Goal: Task Accomplishment & Management: Manage account settings

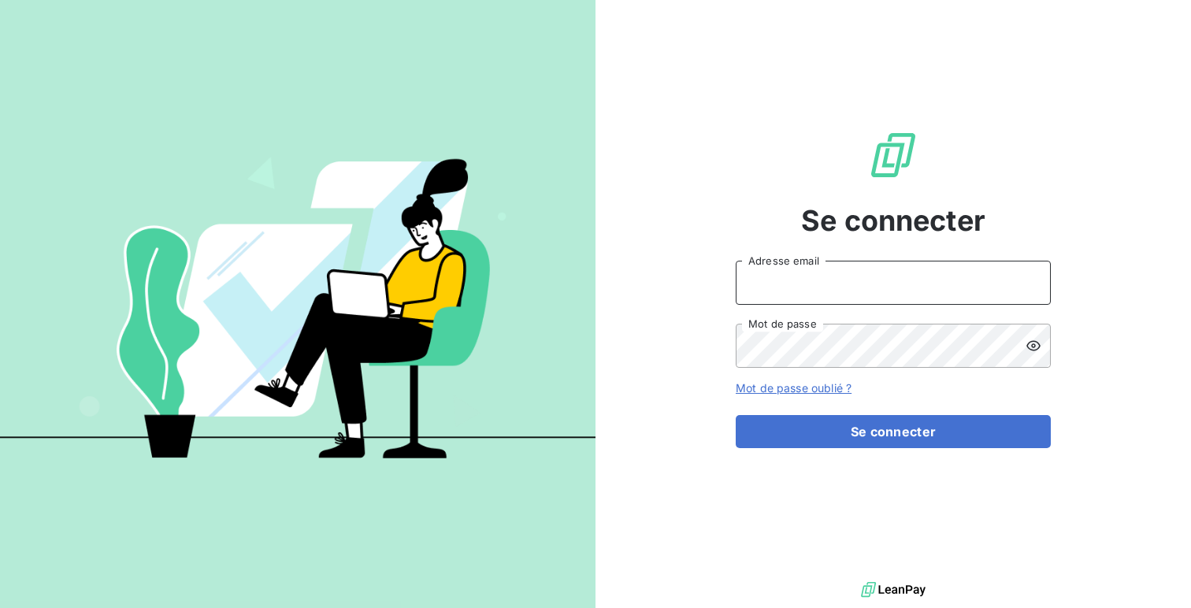
click at [779, 298] on input "Adresse email" at bounding box center [892, 283] width 315 height 44
type input "admin@[PERSON_NAME]"
click at [735, 415] on button "Se connecter" at bounding box center [892, 431] width 315 height 33
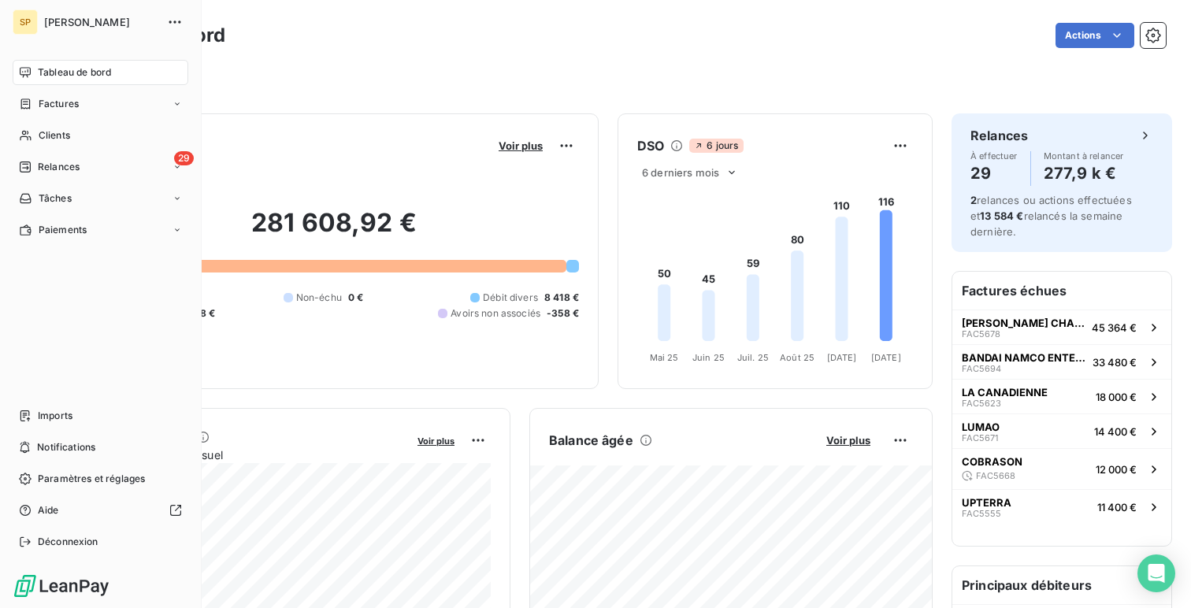
click at [86, 150] on nav "Tableau de bord Factures Clients 29 Relances Tâches Paiements" at bounding box center [101, 151] width 176 height 183
click at [115, 129] on div "Clients" at bounding box center [101, 135] width 176 height 25
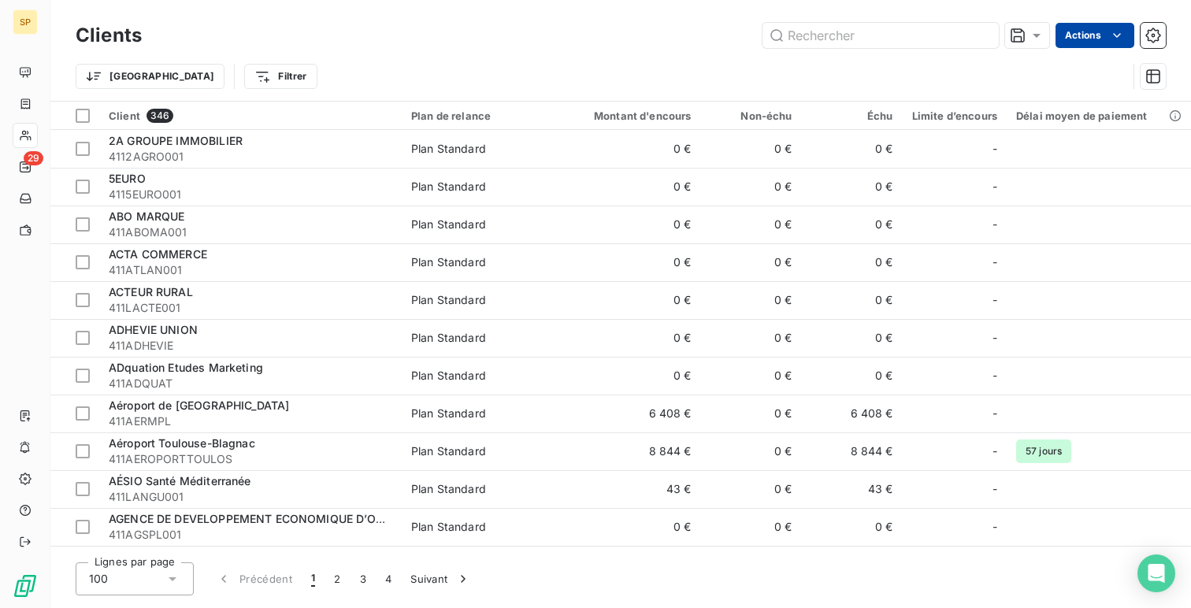
click at [1076, 28] on html "SP 29 Clients Actions Trier Filtrer Client 346 Plan de relance Montant d'encour…" at bounding box center [595, 304] width 1191 height 608
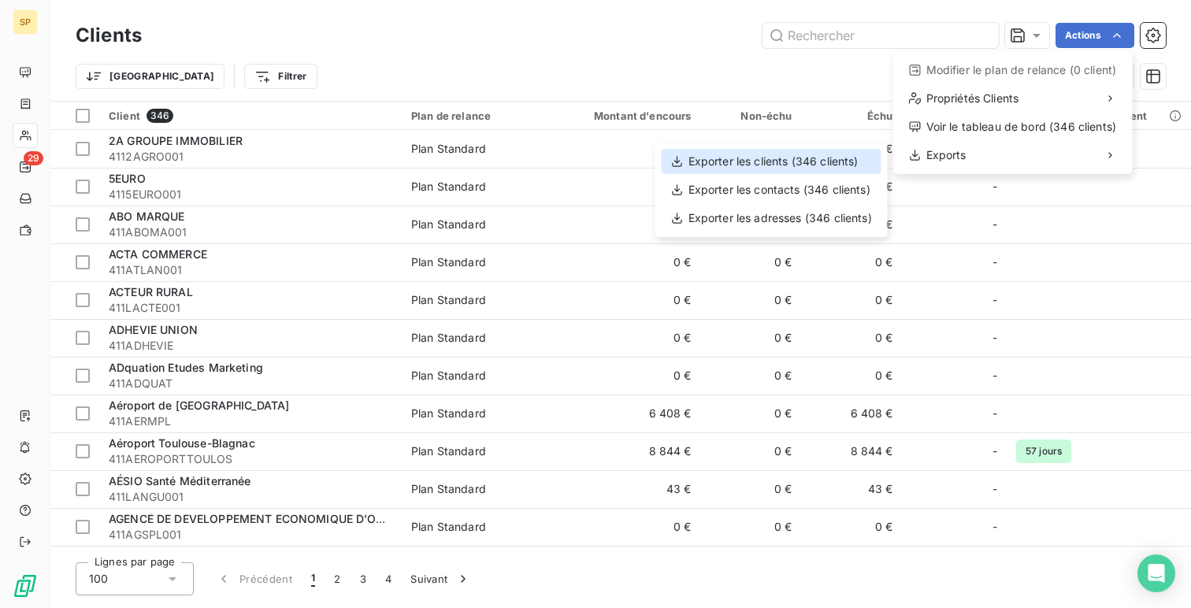
click at [799, 165] on div "Exporter les clients (346 clients)" at bounding box center [771, 161] width 220 height 25
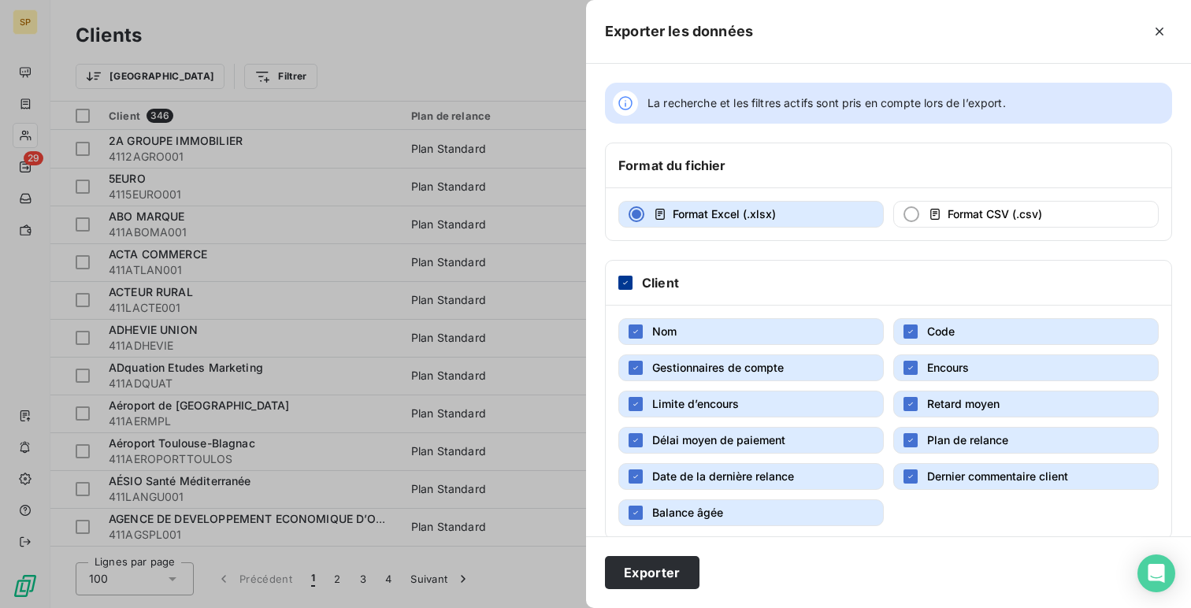
click at [622, 288] on div at bounding box center [625, 283] width 14 height 14
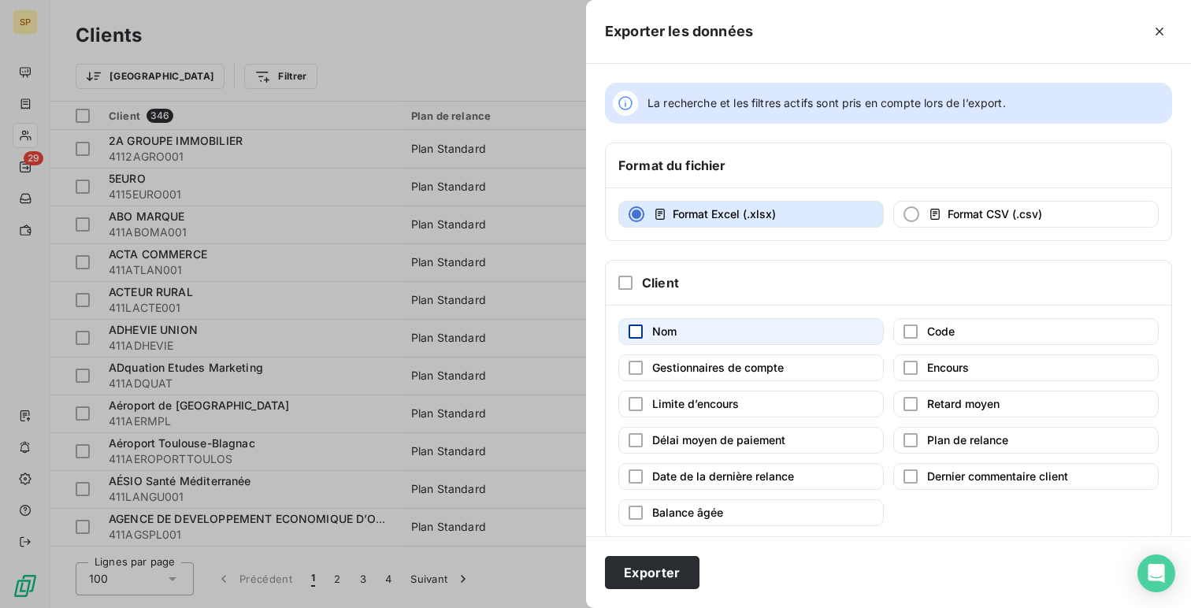
click at [637, 326] on div "button" at bounding box center [635, 331] width 14 height 14
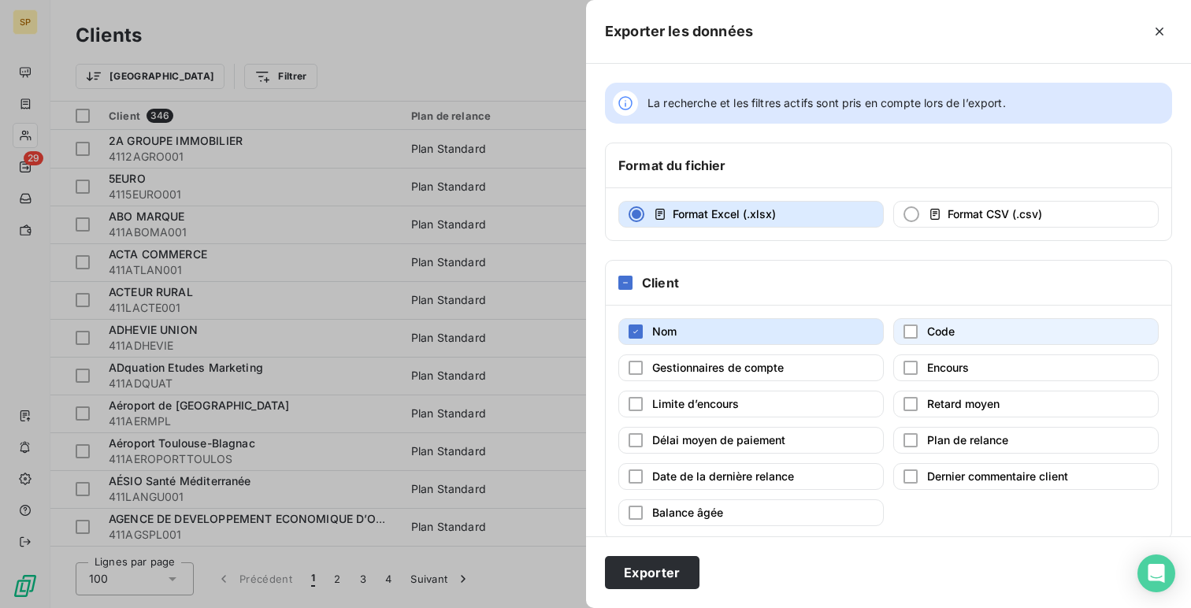
click at [936, 328] on span "Code" at bounding box center [941, 330] width 28 height 13
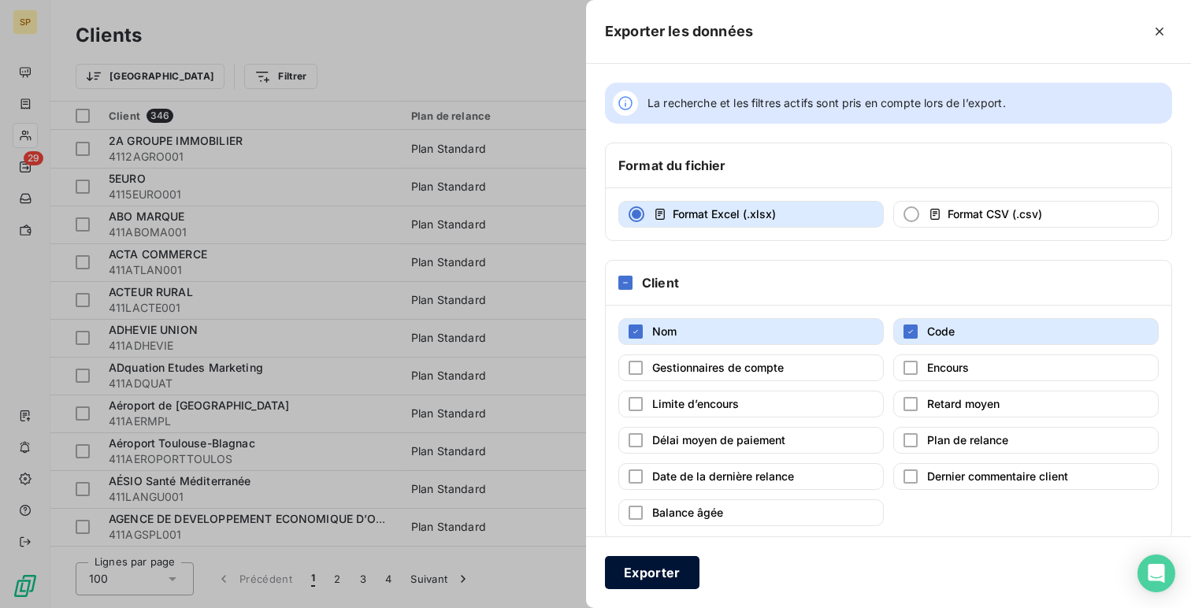
click at [635, 564] on button "Exporter" at bounding box center [652, 572] width 94 height 33
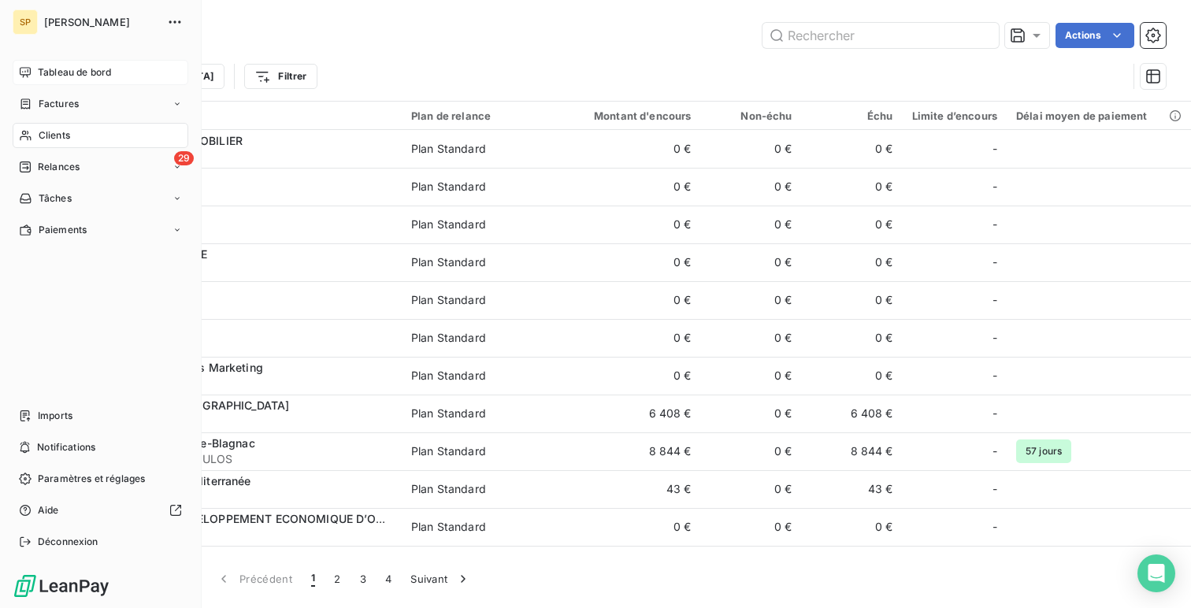
click at [24, 72] on icon at bounding box center [25, 72] width 13 height 13
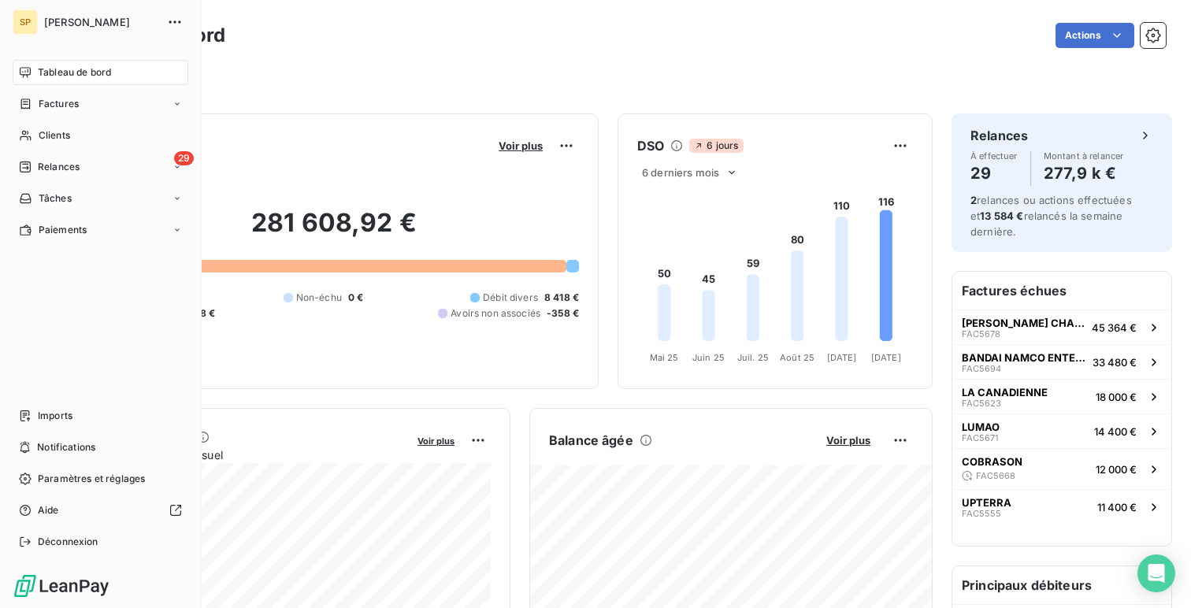
click at [95, 524] on nav "Imports Notifications Paramètres et réglages Aide Déconnexion" at bounding box center [101, 478] width 176 height 151
click at [95, 528] on nav "Imports Notifications Paramètres et réglages Aide Déconnexion" at bounding box center [101, 478] width 176 height 151
click at [91, 543] on span "Déconnexion" at bounding box center [68, 542] width 61 height 14
